Goal: Task Accomplishment & Management: Manage account settings

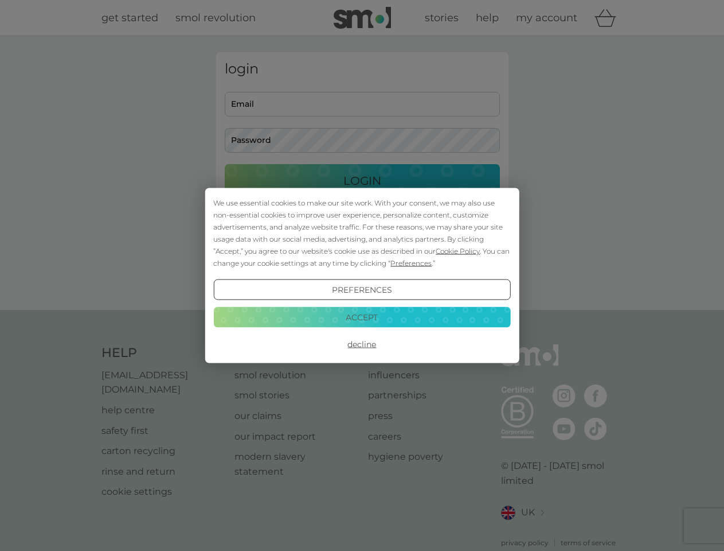
click at [458, 251] on span "Cookie Policy" at bounding box center [458, 251] width 44 height 9
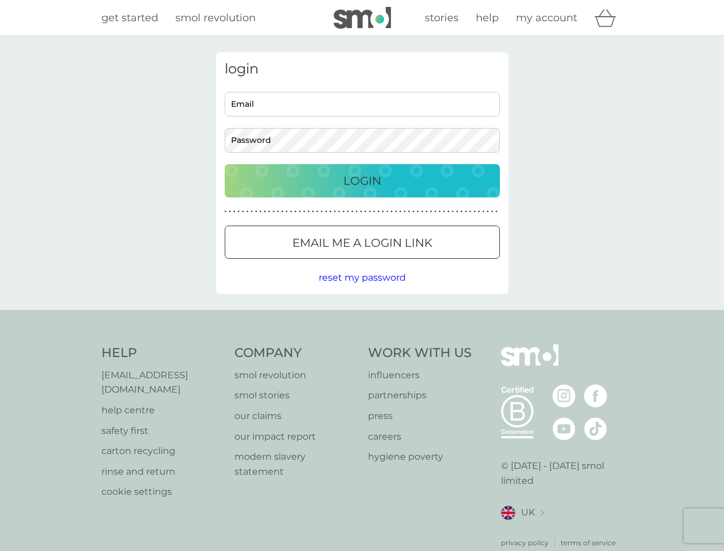
click at [410, 263] on div "login Email Password Login ● ● ● ● ● ● ● ● ● ● ● ● ● ● ● ● ● ● ● ● ● ● ● ● ● ● …" at bounding box center [362, 172] width 293 height 241
click at [362, 290] on div "login Email Password Login ● ● ● ● ● ● ● ● ● ● ● ● ● ● ● ● ● ● ● ● ● ● ● ● ● ● …" at bounding box center [362, 172] width 293 height 241
click at [362, 344] on div "Help [EMAIL_ADDRESS][DOMAIN_NAME] help centre safety first carton recycling rin…" at bounding box center [363, 446] width 522 height 204
click at [362, 317] on div "Help [EMAIL_ADDRESS][DOMAIN_NAME] help centre safety first carton recycling rin…" at bounding box center [362, 446] width 724 height 272
